Goal: Check status: Check status

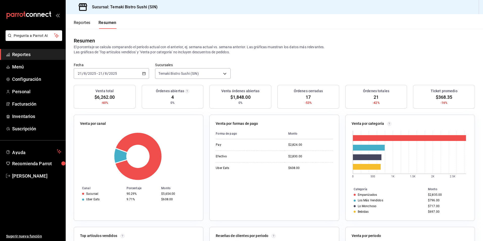
click at [90, 23] on button "Reportes" at bounding box center [82, 24] width 17 height 9
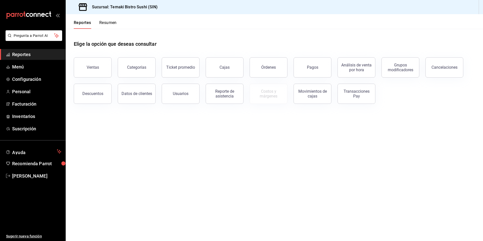
click at [116, 24] on button "Resumen" at bounding box center [107, 24] width 17 height 9
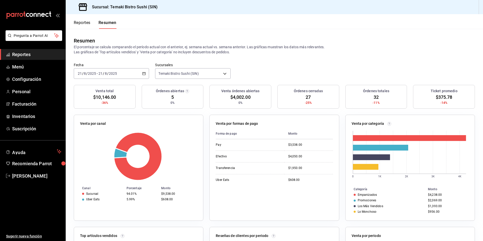
click at [94, 162] on rect at bounding box center [138, 156] width 116 height 48
click at [143, 75] on \(Stroke\) "button" at bounding box center [144, 73] width 3 height 3
click at [92, 143] on span "Rango de fechas" at bounding box center [97, 145] width 39 height 5
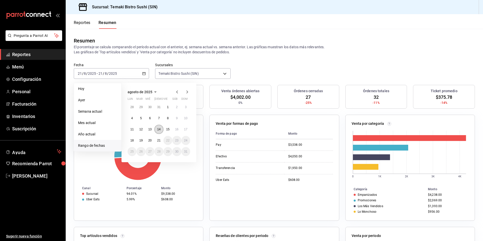
click at [161, 130] on button "14" at bounding box center [158, 129] width 9 height 9
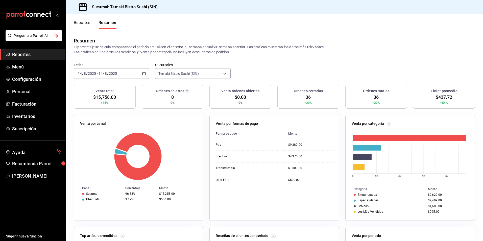
click at [141, 76] on div "[DATE] [DATE] - [DATE] [DATE]" at bounding box center [111, 73] width 75 height 11
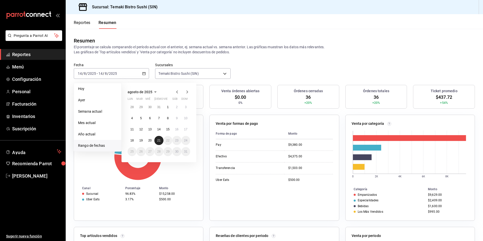
click at [160, 142] on abbr "21" at bounding box center [158, 141] width 3 height 4
